Goal: Check status: Check status

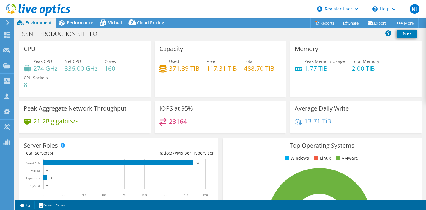
select select "USD"
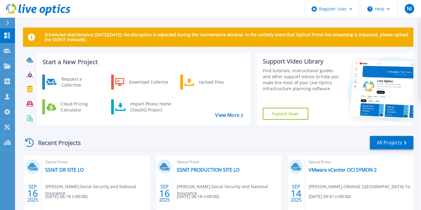
click at [155, 14] on header "Register User Help NI Dell User Nourreddine Izzar Nourreddine.Izzar@dell.com De…" at bounding box center [210, 9] width 421 height 18
click at [213, 169] on link "SSNIT PRODUCTION SITE LO" at bounding box center [208, 170] width 63 height 6
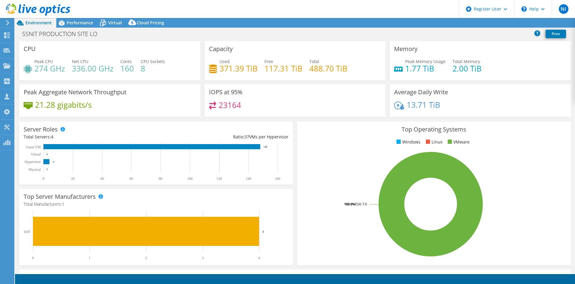
select select "USD"
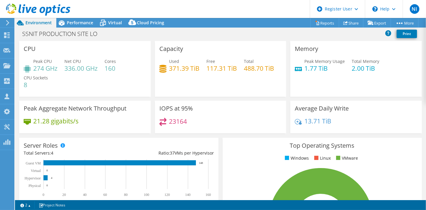
click at [226, 101] on div "IOPS at 95% 23164" at bounding box center [221, 117] width 132 height 33
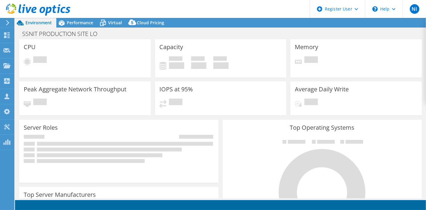
select select "USD"
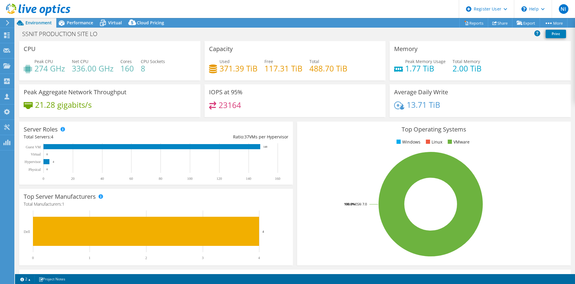
select select "USD"
